Goal: Book appointment/travel/reservation

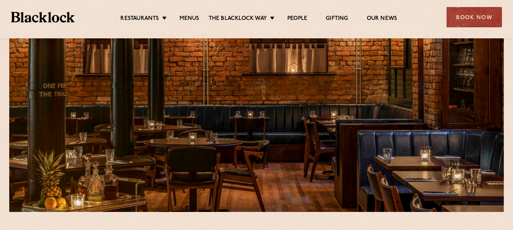
scroll to position [49, 0]
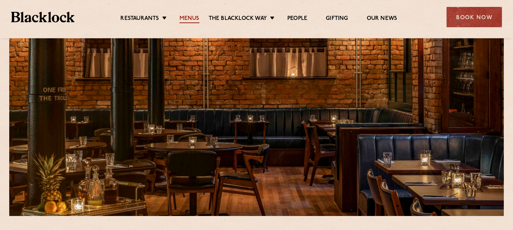
click at [192, 17] on link "Menus" at bounding box center [189, 19] width 20 height 8
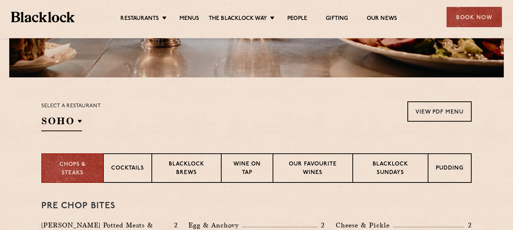
scroll to position [192, 0]
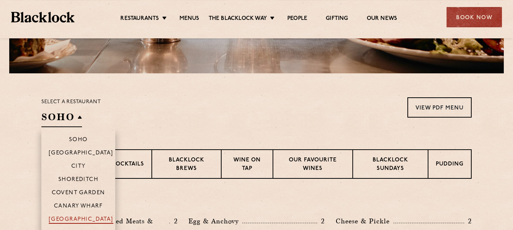
click at [78, 218] on p "[GEOGRAPHIC_DATA]" at bounding box center [81, 220] width 65 height 7
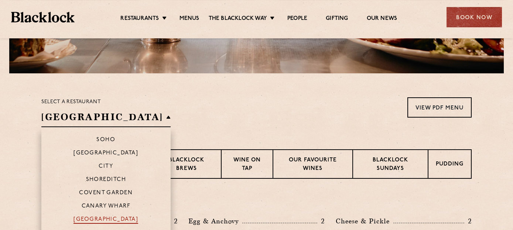
click at [78, 218] on p "[GEOGRAPHIC_DATA]" at bounding box center [105, 220] width 65 height 7
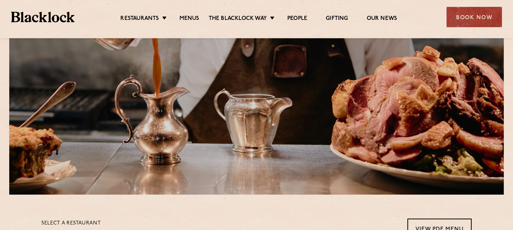
scroll to position [65, 0]
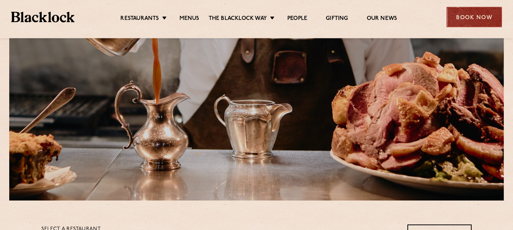
click at [472, 17] on div "Book Now" at bounding box center [473, 17] width 55 height 20
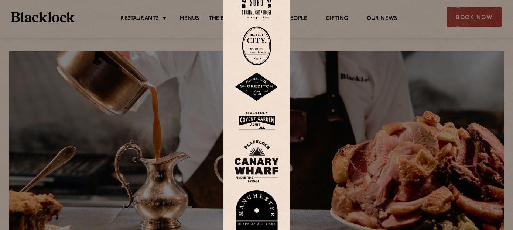
scroll to position [0, 0]
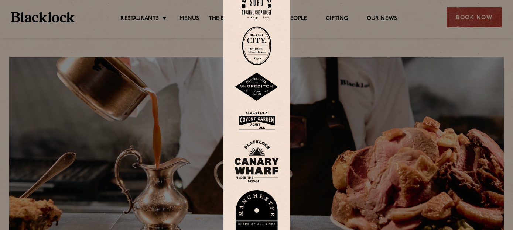
click at [477, 17] on div at bounding box center [256, 115] width 513 height 230
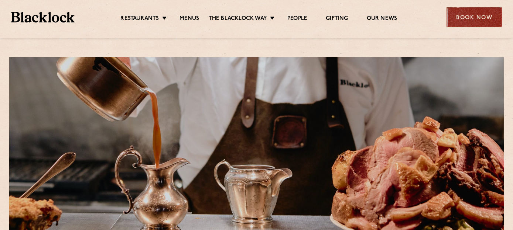
click at [476, 17] on div "Book Now" at bounding box center [473, 17] width 55 height 20
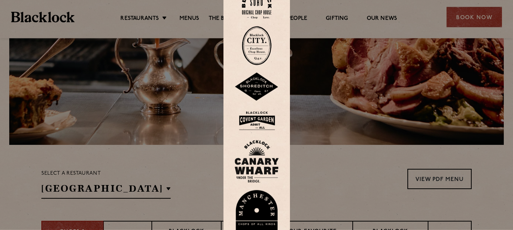
scroll to position [119, 0]
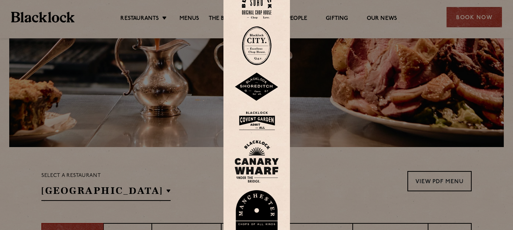
click at [253, 206] on img at bounding box center [256, 215] width 44 height 51
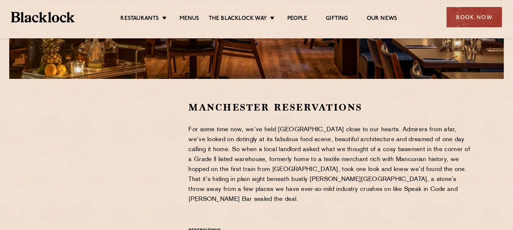
scroll to position [218, 0]
